Goal: Information Seeking & Learning: Find specific page/section

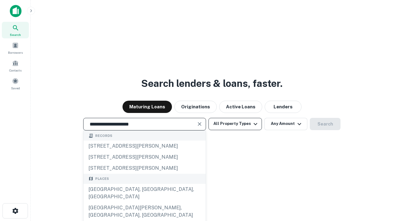
click at [144, 202] on div "[GEOGRAPHIC_DATA], [GEOGRAPHIC_DATA], [GEOGRAPHIC_DATA]" at bounding box center [145, 193] width 122 height 18
click at [235, 124] on button "All Property Types" at bounding box center [235, 124] width 53 height 12
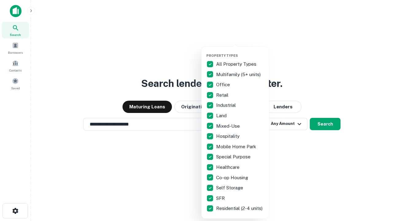
type input "**********"
click at [240, 52] on button "button" at bounding box center [240, 52] width 68 height 0
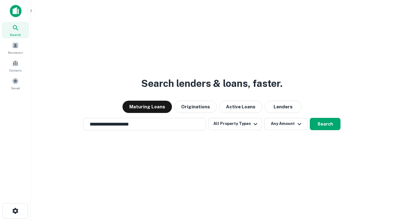
scroll to position [10, 0]
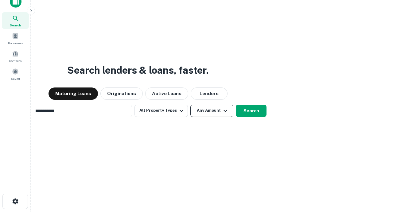
click at [190, 105] on button "Any Amount" at bounding box center [211, 111] width 43 height 12
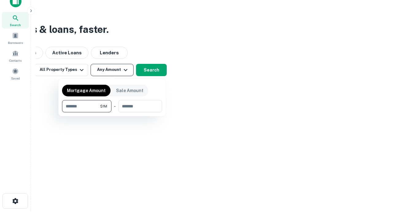
type input "*******"
click at [112, 112] on button "button" at bounding box center [112, 112] width 100 height 0
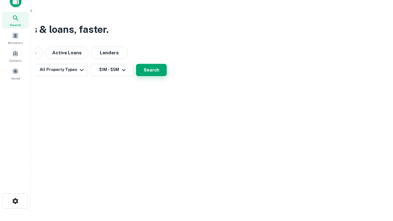
click at [167, 76] on button "Search" at bounding box center [151, 70] width 31 height 12
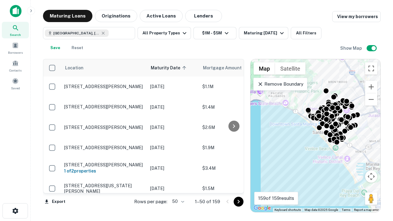
click at [177, 202] on body "Search Borrowers Contacts Saved Maturing Loans Originations Active Loans Lender…" at bounding box center [196, 110] width 393 height 221
click at [178, 186] on li "25" at bounding box center [178, 186] width 18 height 11
